Goal: Information Seeking & Learning: Learn about a topic

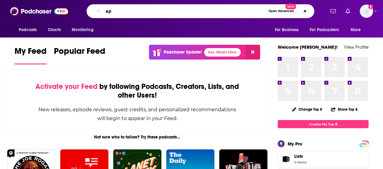
type input "a"
type input "happy tears"
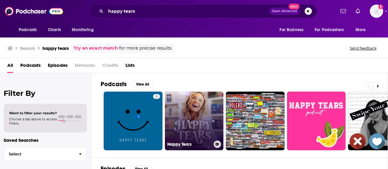
click at [191, 118] on link "Happy Tears" at bounding box center [194, 121] width 59 height 59
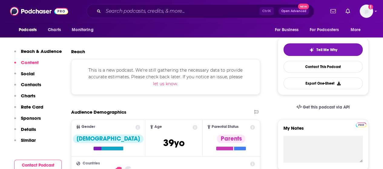
scroll to position [152, 0]
